Goal: Information Seeking & Learning: Understand process/instructions

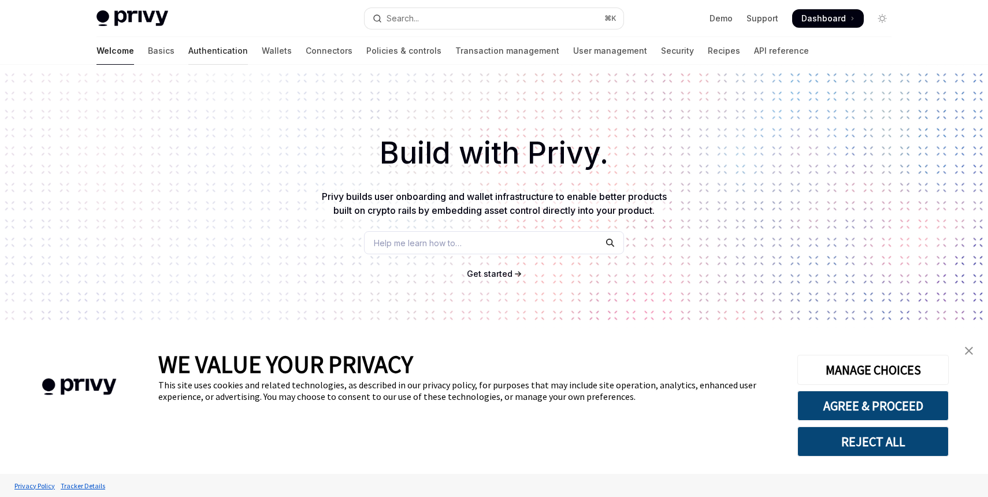
click at [188, 51] on link "Authentication" at bounding box center [218, 51] width 60 height 28
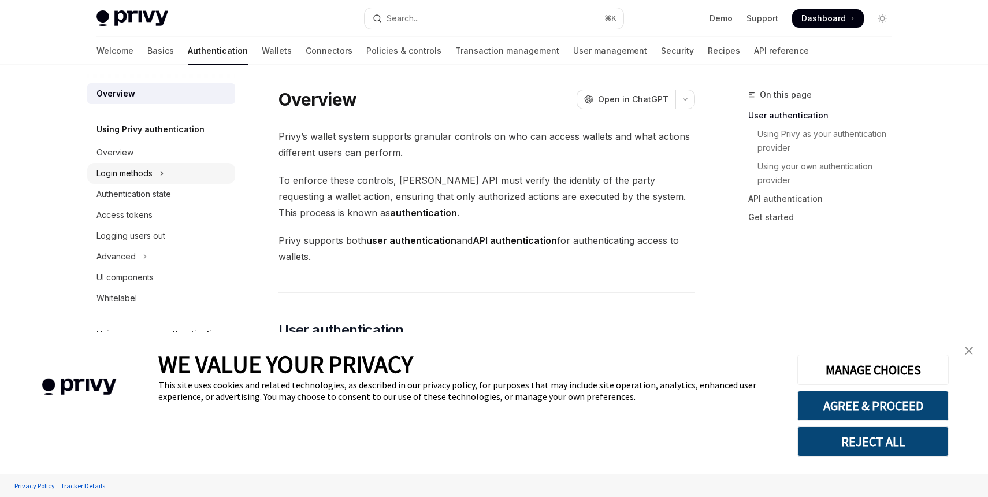
scroll to position [3, 0]
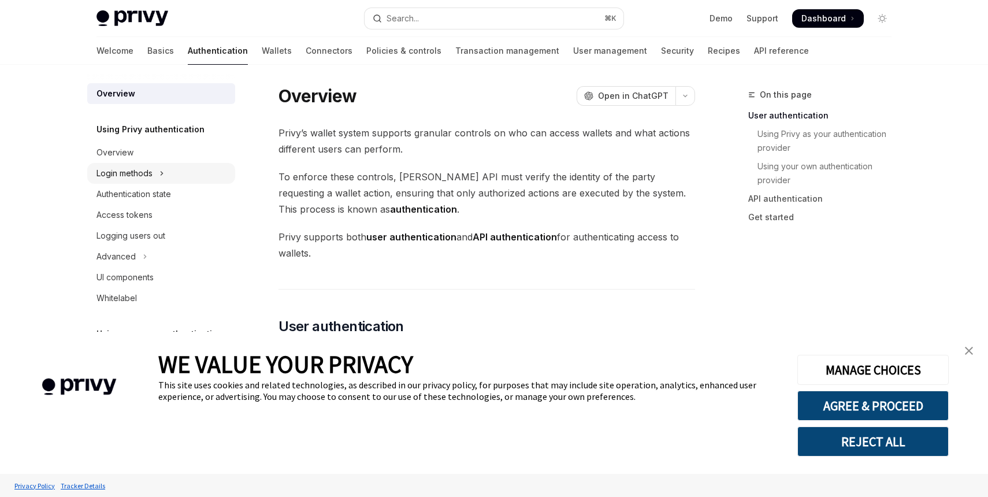
click at [163, 170] on icon "Toggle Login methods section" at bounding box center [161, 173] width 5 height 14
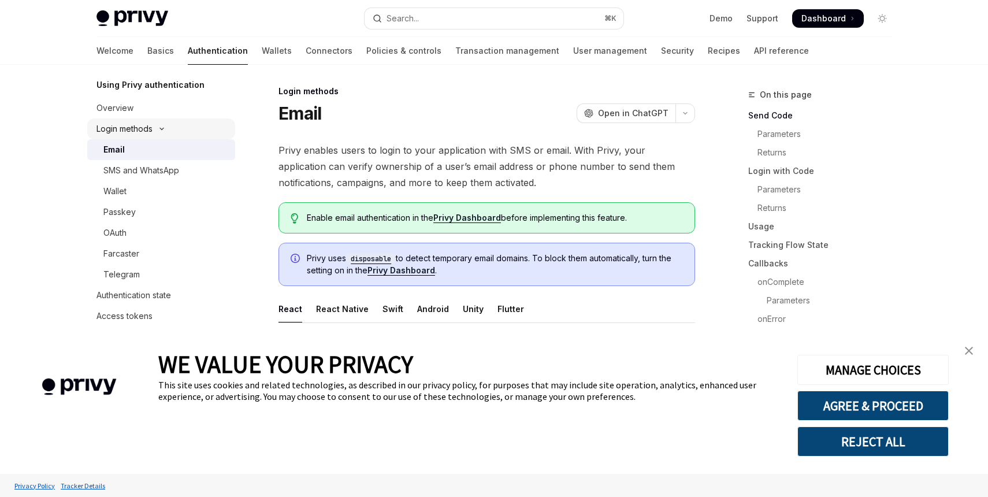
scroll to position [64, 0]
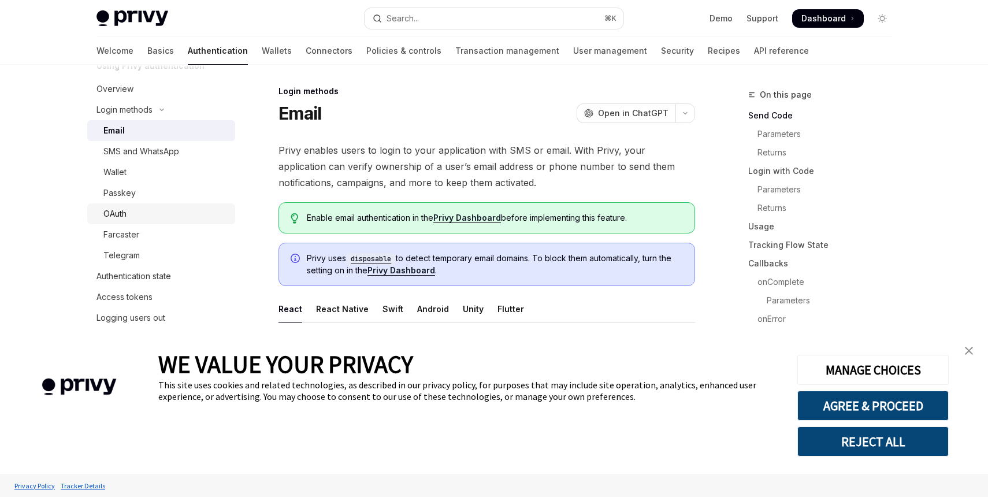
click at [169, 205] on link "OAuth" at bounding box center [161, 213] width 148 height 21
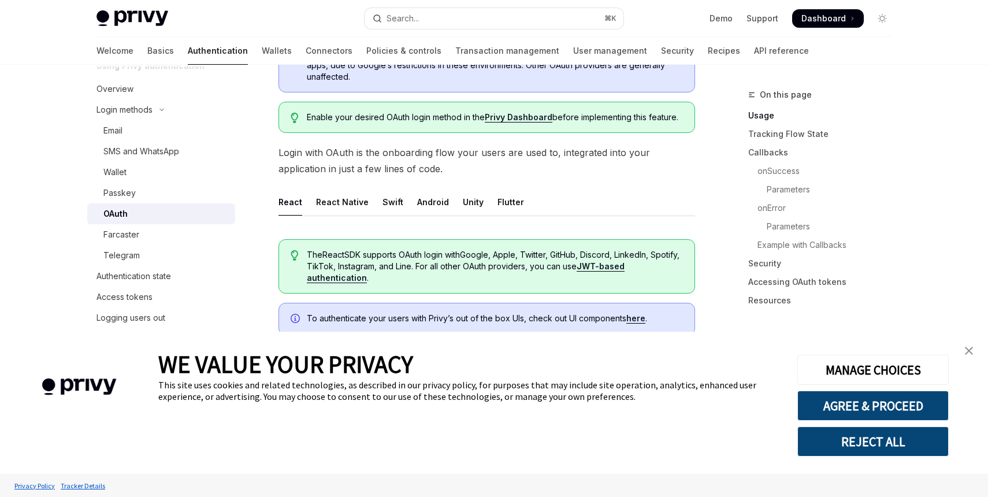
scroll to position [207, 0]
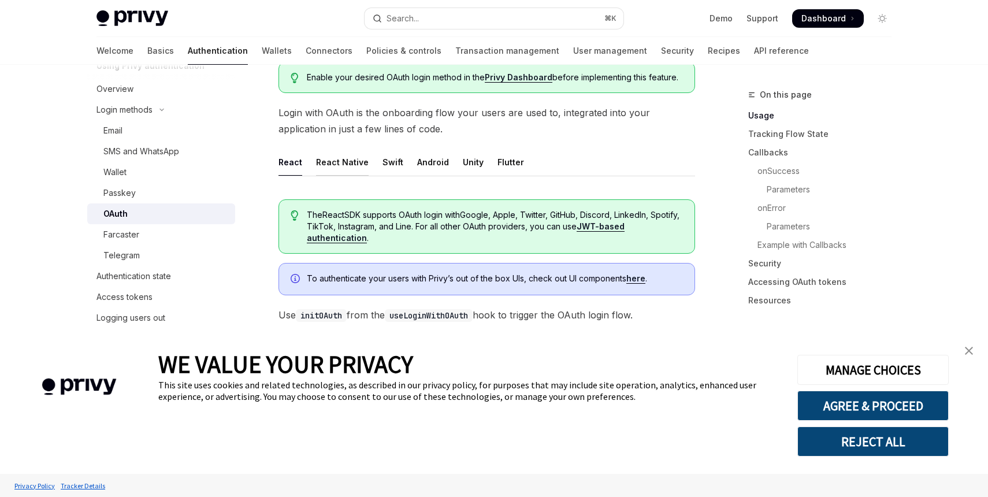
click at [362, 170] on div "React Native" at bounding box center [342, 161] width 53 height 27
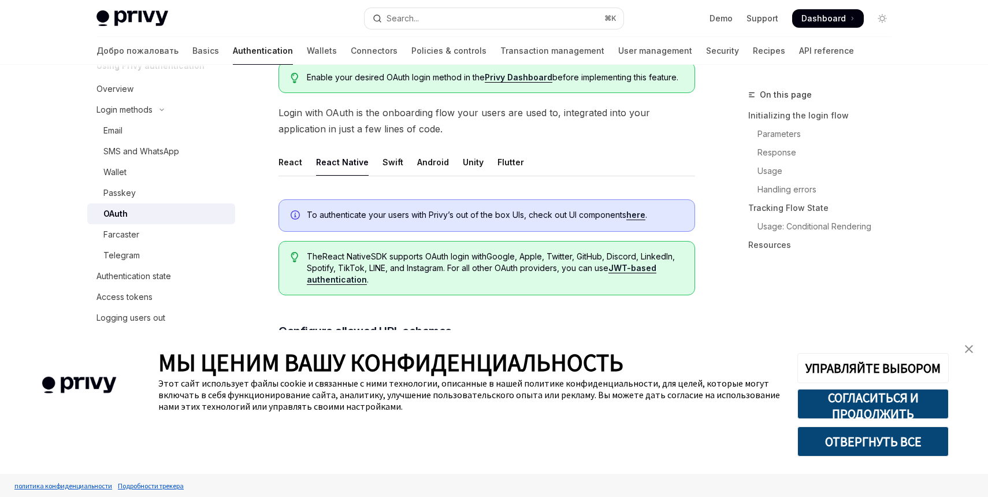
type textarea "*"
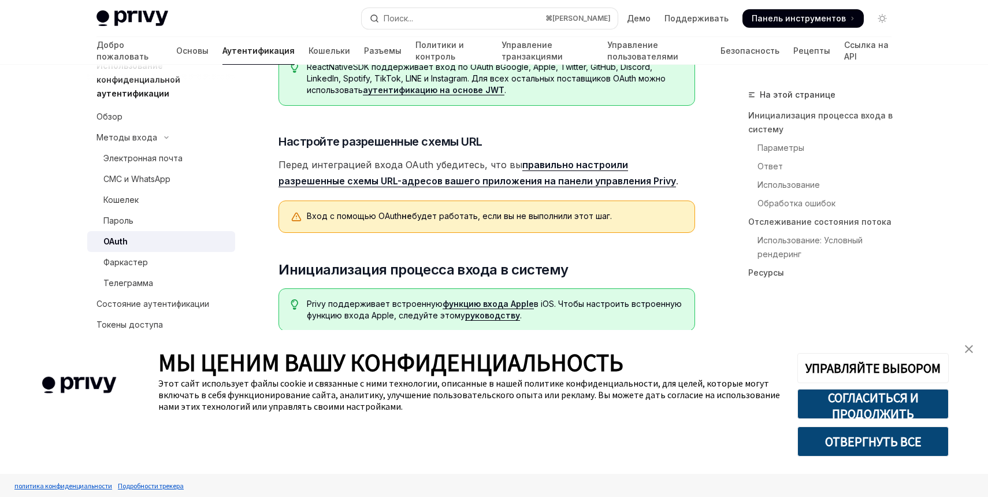
scroll to position [428, 0]
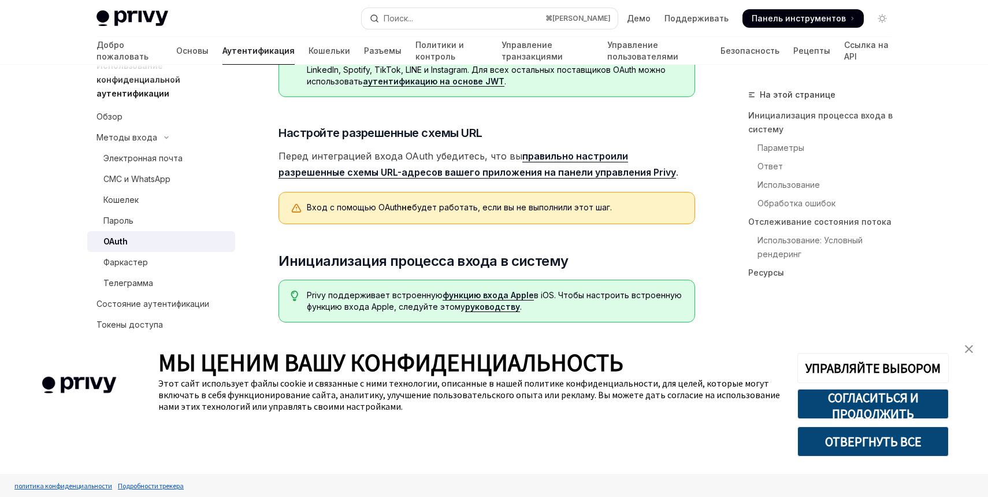
click at [636, 167] on span "Перед интеграцией входа OAuth убедитесь, что вы правильно настроили разрешенные…" at bounding box center [486, 164] width 417 height 32
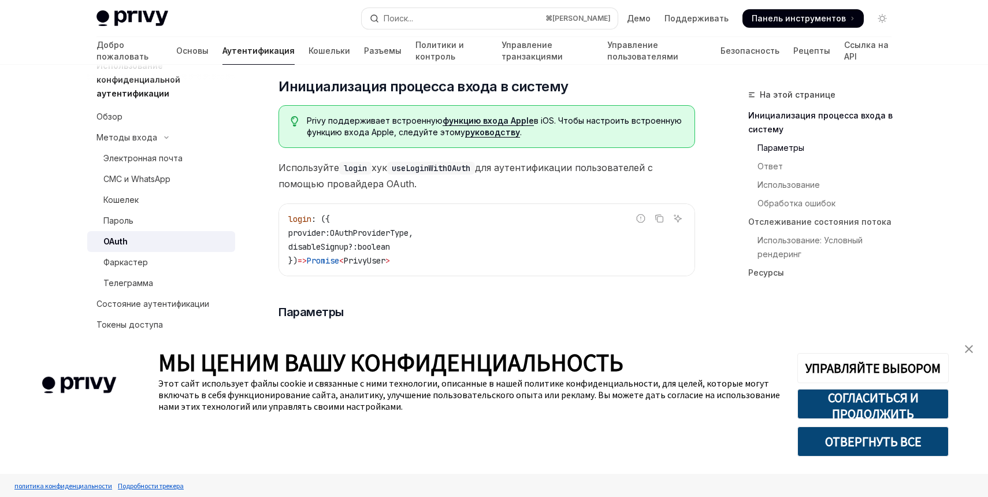
scroll to position [893, 0]
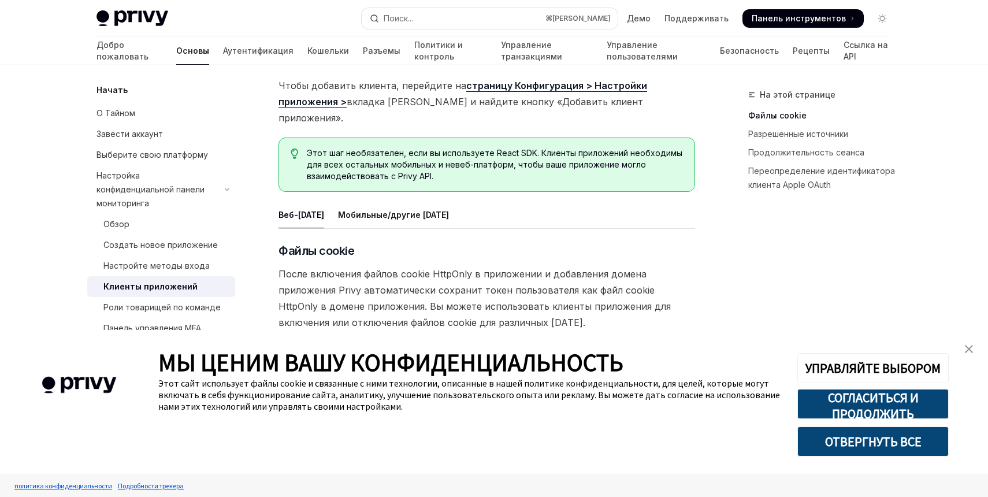
scroll to position [153, 0]
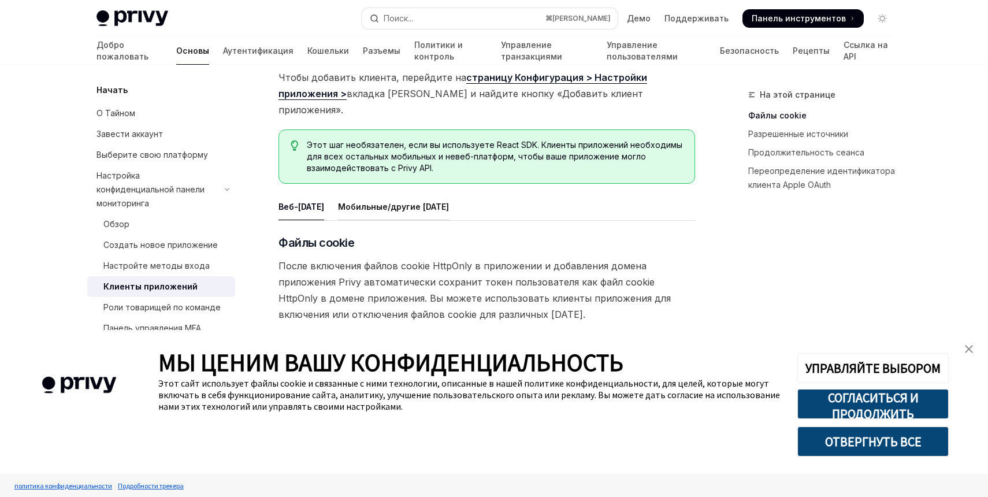
click at [425, 193] on div "Мобильные/другие [DATE]" at bounding box center [393, 206] width 111 height 27
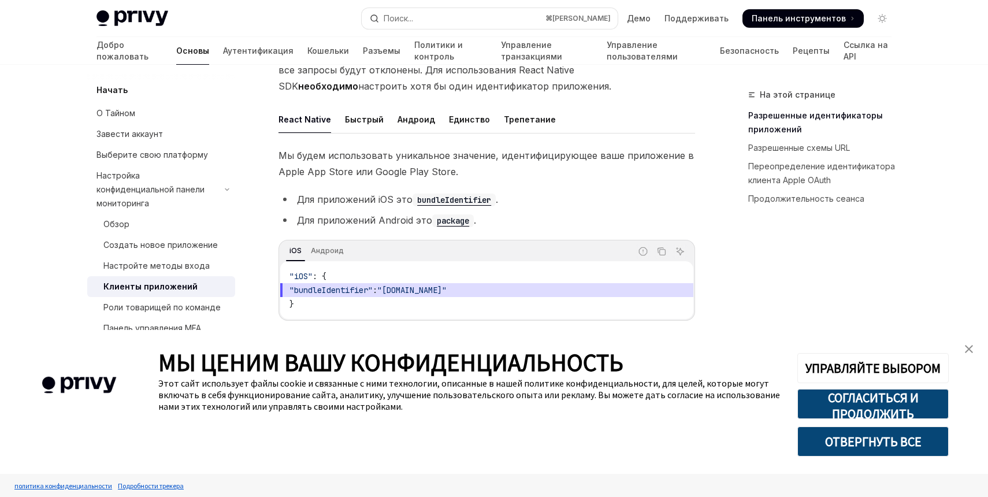
scroll to position [398, 0]
click at [321, 242] on div "iOS Андроид" at bounding box center [455, 251] width 351 height 20
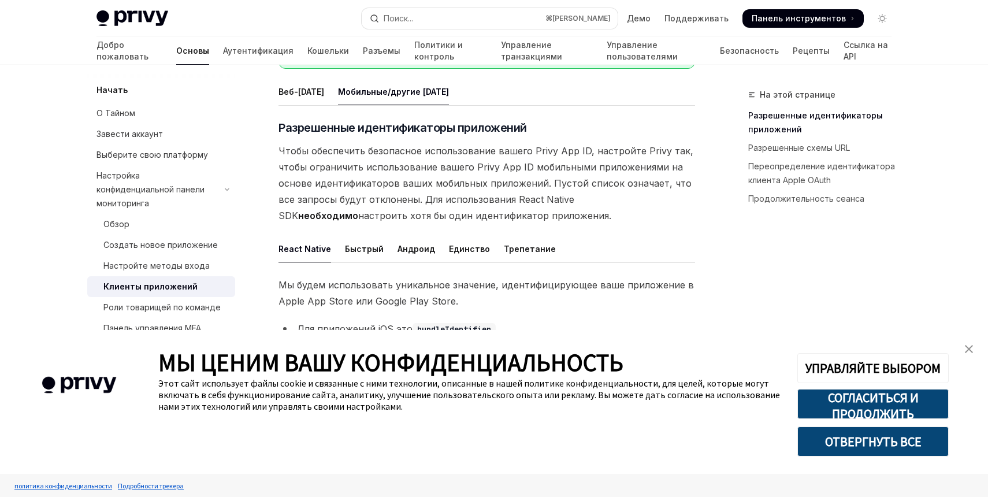
scroll to position [118, 0]
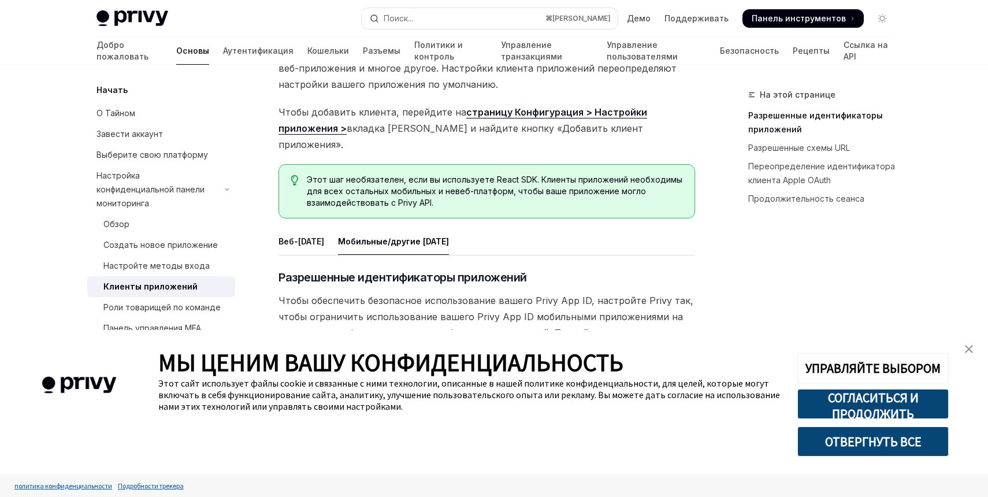
click at [562, 112] on font "страницу Конфигурация > Настройки приложения >" at bounding box center [462, 120] width 369 height 28
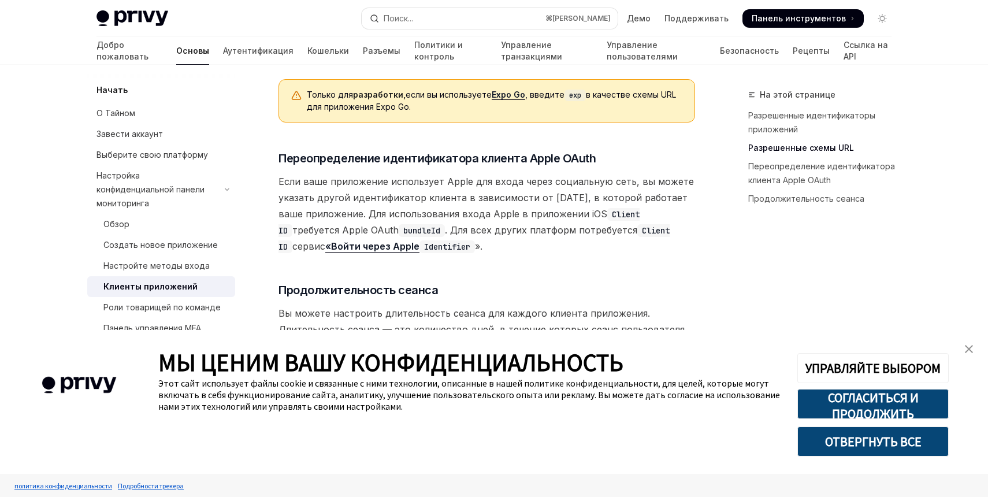
scroll to position [1034, 0]
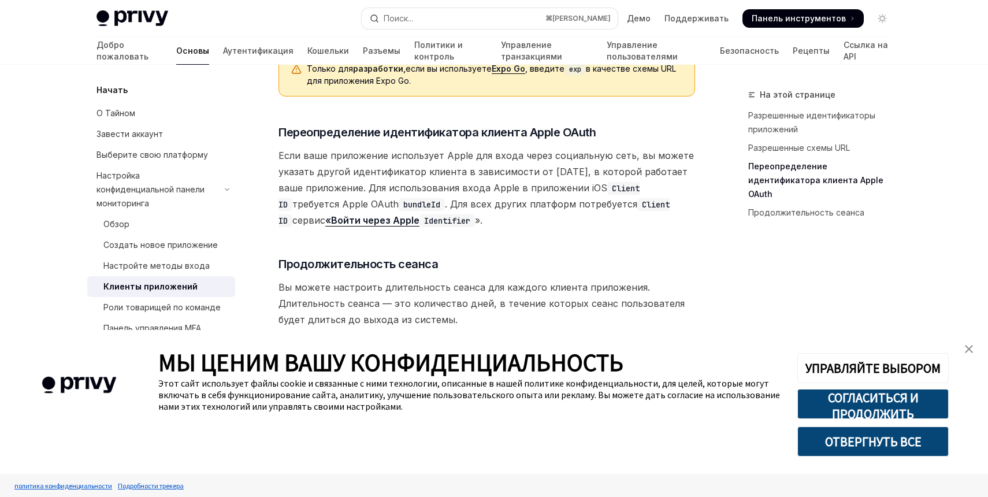
click at [973, 355] on link "закрыть баннер" at bounding box center [968, 348] width 23 height 23
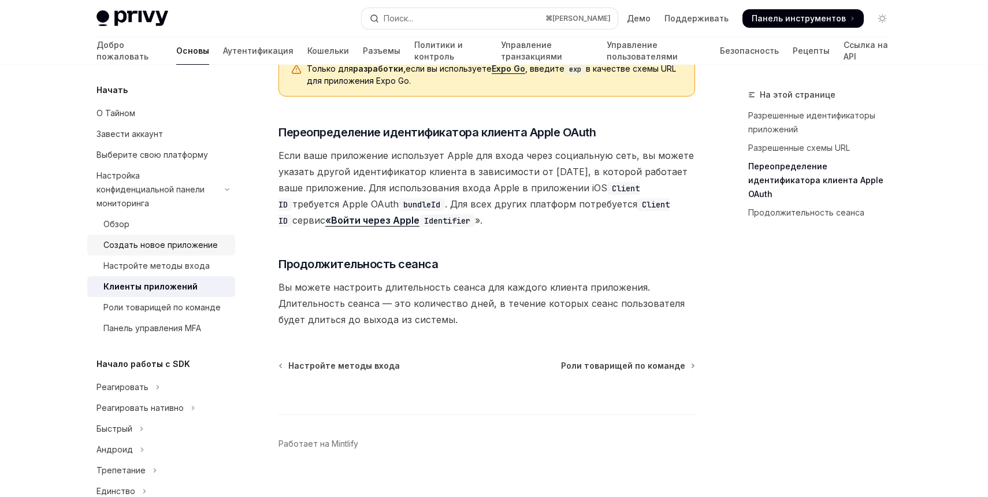
click at [148, 240] on font "Создать новое приложение" at bounding box center [160, 245] width 114 height 10
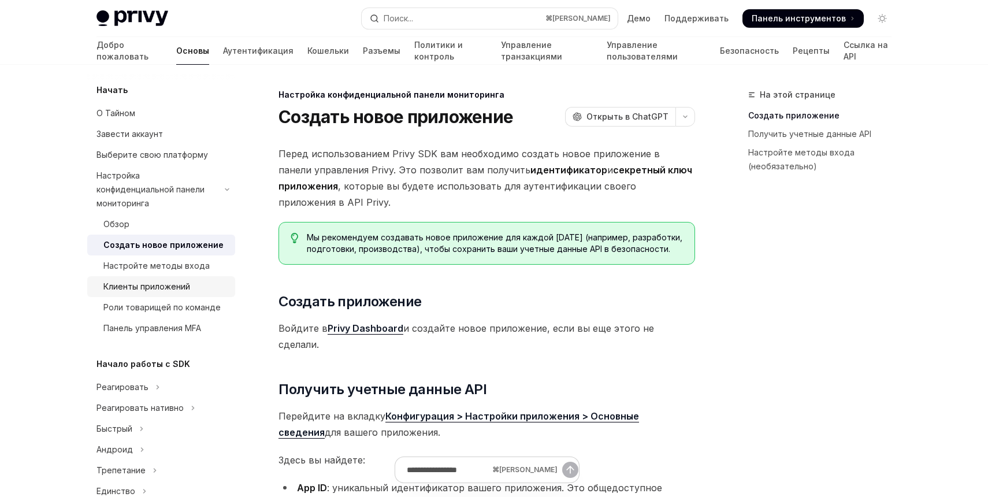
click at [168, 281] on font "Клиенты приложений" at bounding box center [146, 286] width 87 height 10
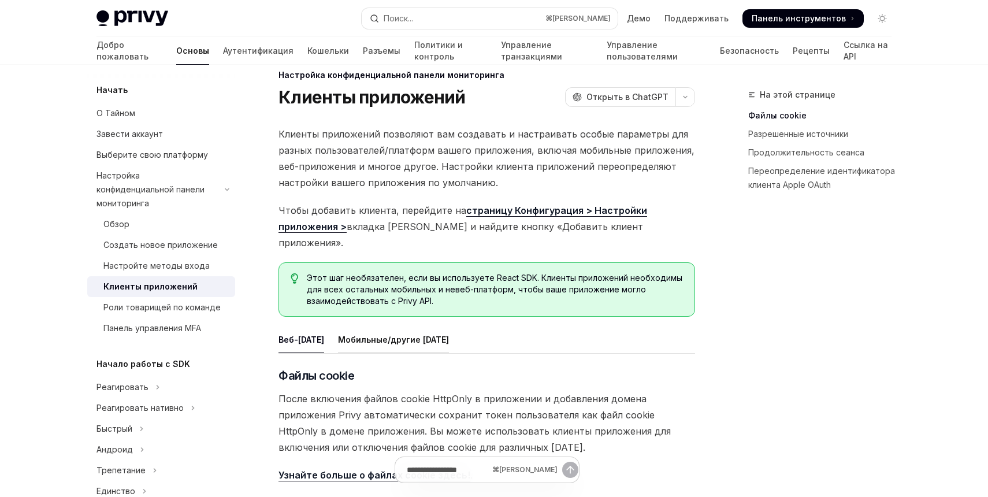
click at [341, 335] on font "Мобильные/другие среды" at bounding box center [393, 340] width 111 height 10
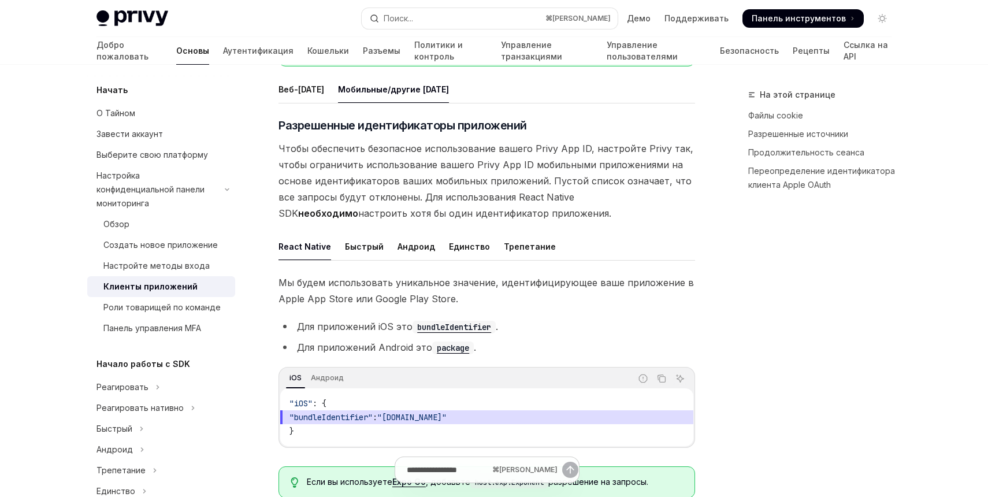
scroll to position [280, 0]
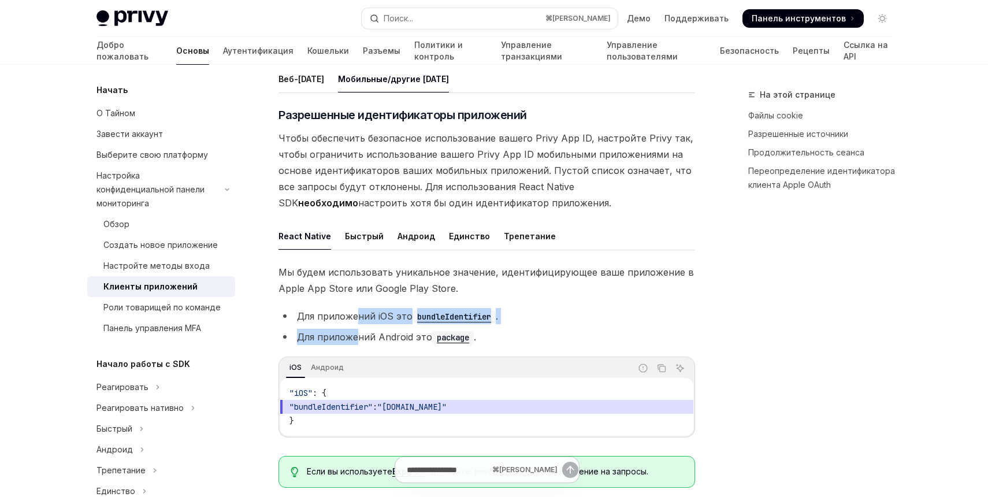
drag, startPoint x: 355, startPoint y: 324, endPoint x: 355, endPoint y: 287, distance: 36.4
click at [355, 287] on div "Мы будем использовать уникальное значение, идентифицирующее ваше приложение в A…" at bounding box center [486, 380] width 417 height 233
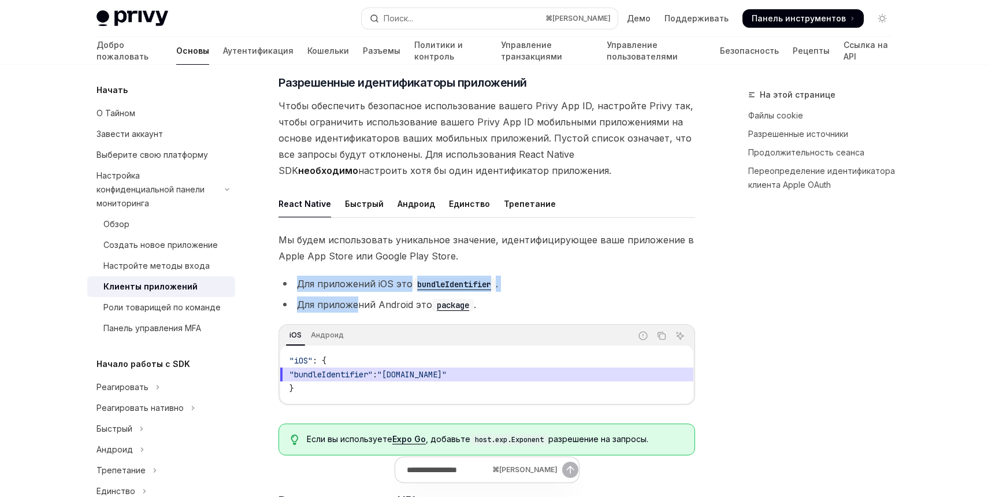
scroll to position [322, 0]
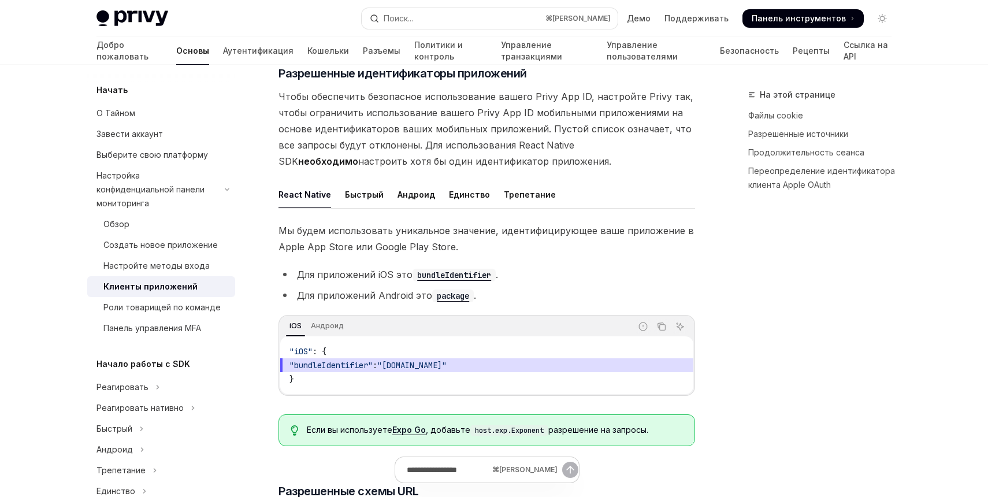
click at [355, 287] on div "Мы будем использовать уникальное значение, идентифицирующее ваше приложение в A…" at bounding box center [486, 338] width 417 height 233
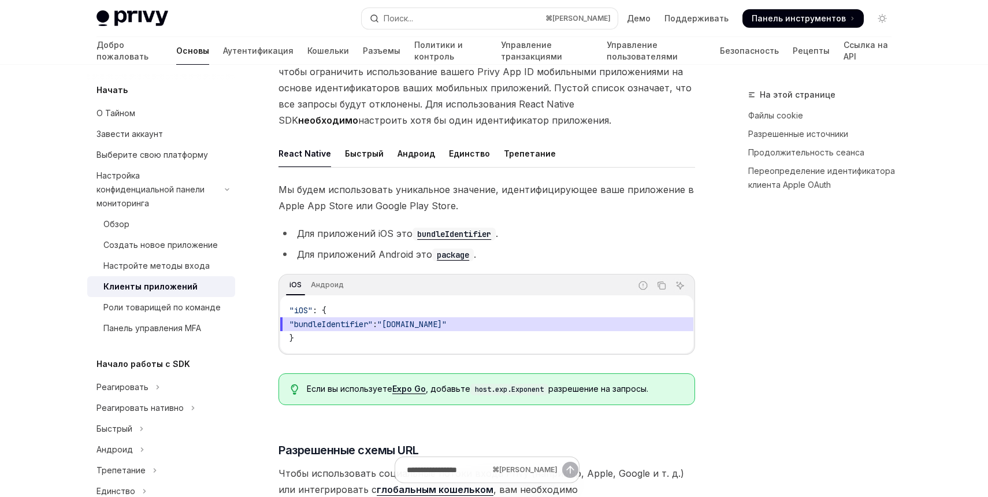
click at [486, 228] on code "bundleIdentifier" at bounding box center [454, 234] width 83 height 13
click at [341, 317] on code ""android" : { "package" : "com.myorg.app" }" at bounding box center [486, 324] width 395 height 42
click at [331, 319] on span ""package"" at bounding box center [310, 324] width 42 height 10
copy span "package"
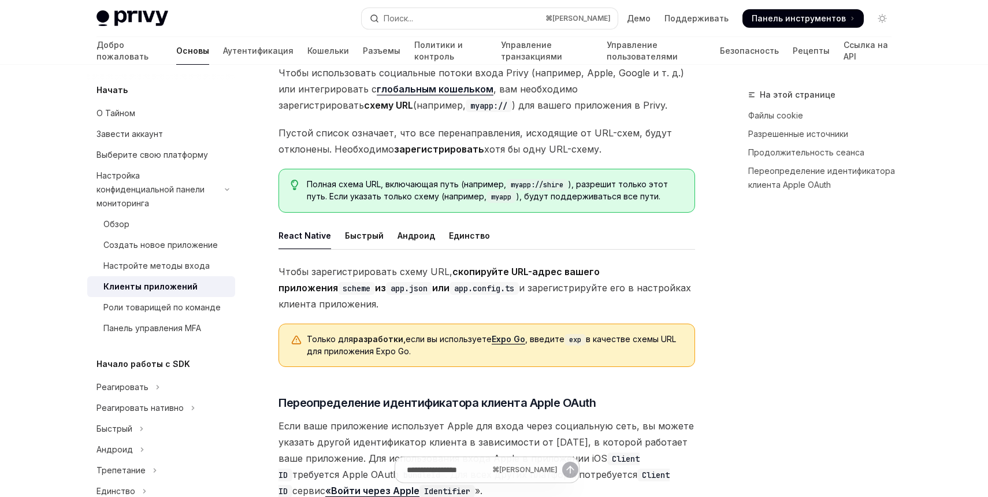
scroll to position [766, 0]
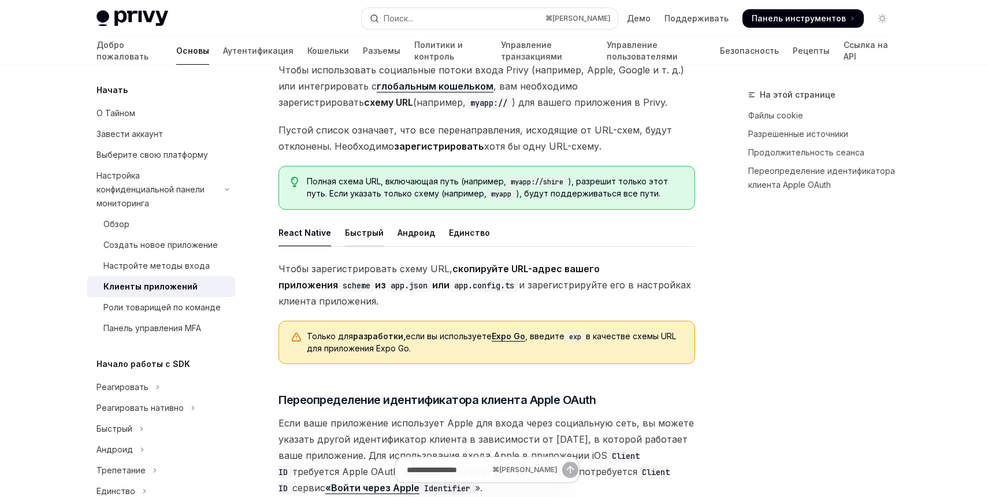
click at [364, 228] on font "Быстрый" at bounding box center [364, 233] width 39 height 10
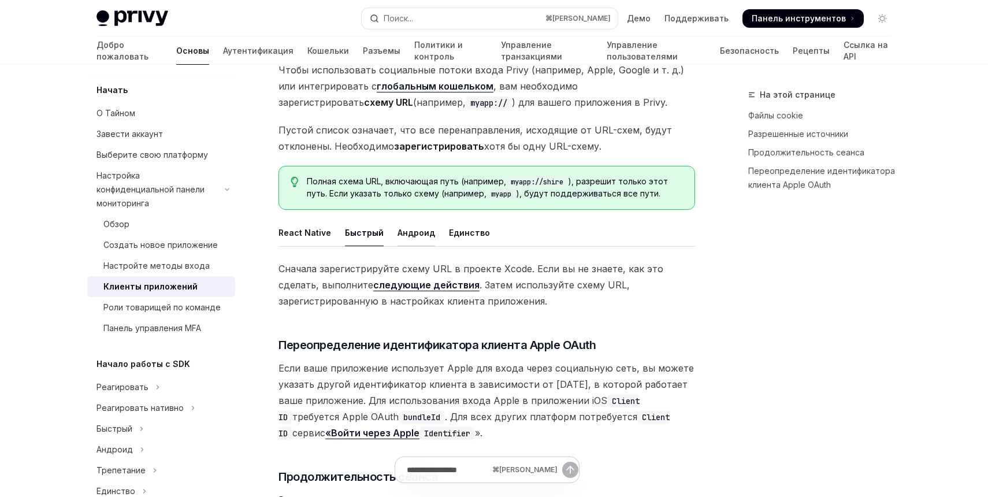
click at [399, 228] on font "Андроид" at bounding box center [417, 233] width 38 height 10
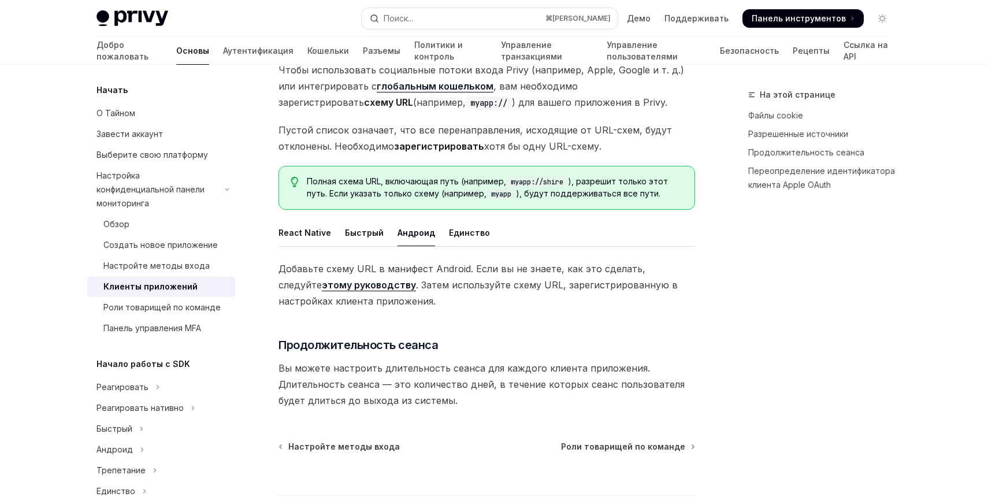
click at [418, 228] on font "Андроид" at bounding box center [417, 233] width 38 height 10
click at [449, 228] on font "Единство" at bounding box center [469, 233] width 41 height 10
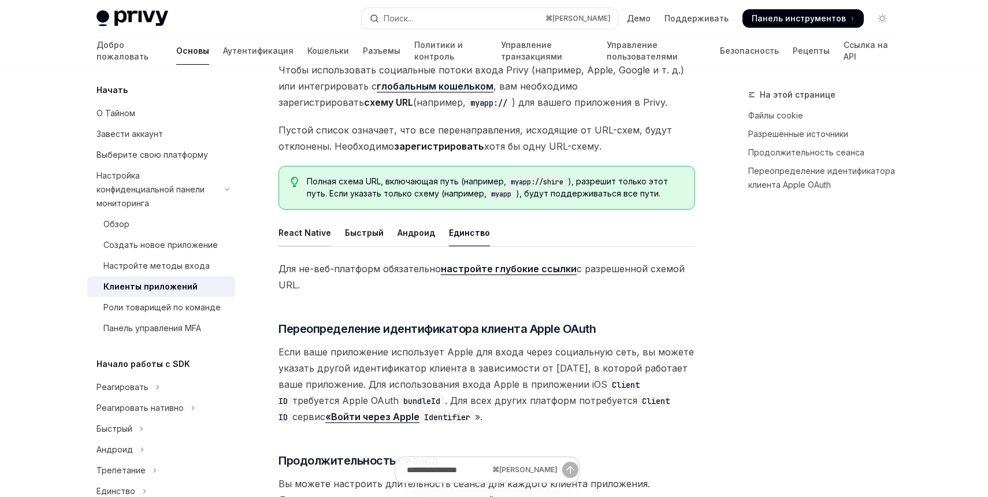
click at [296, 226] on font "React Native" at bounding box center [304, 233] width 53 height 14
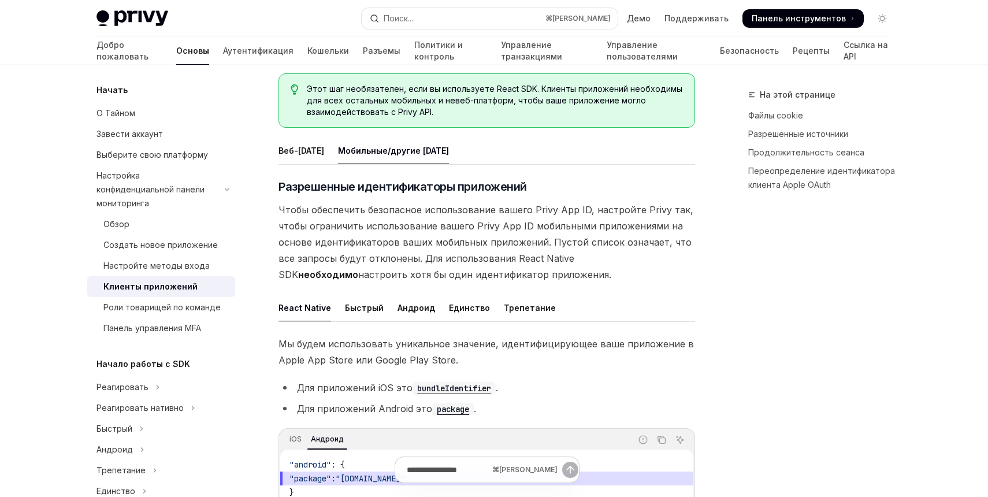
scroll to position [298, 0]
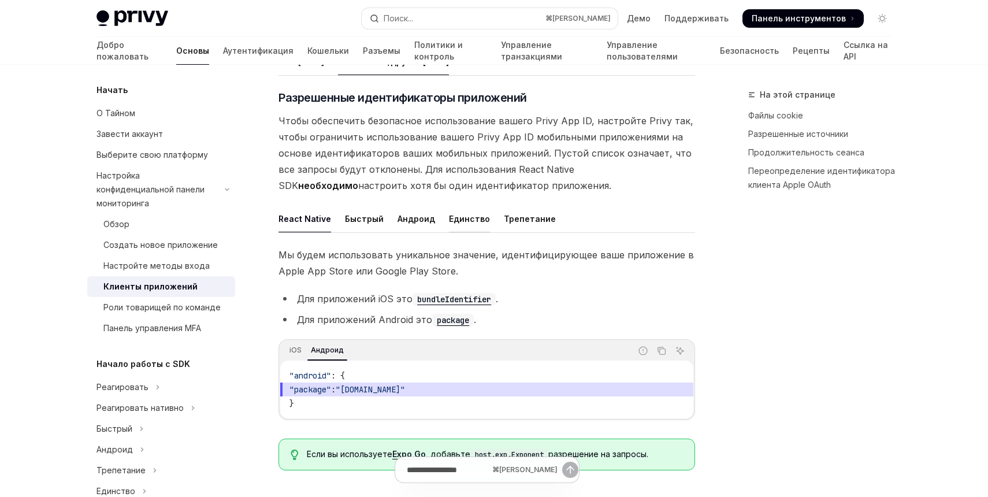
click at [458, 214] on font "Единство" at bounding box center [469, 219] width 41 height 10
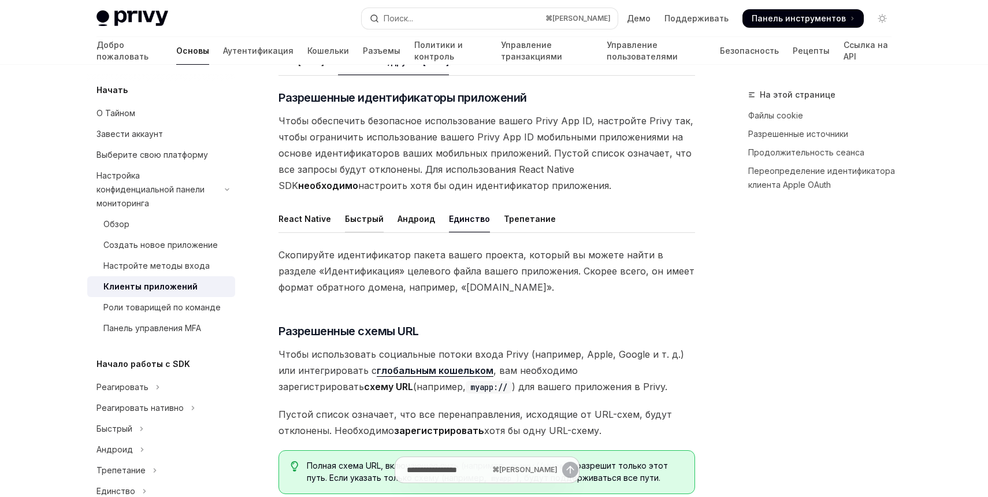
click at [355, 214] on font "Быстрый" at bounding box center [364, 219] width 39 height 10
click at [294, 214] on font "React Native" at bounding box center [304, 219] width 53 height 10
type textarea "*"
